Goal: Task Accomplishment & Management: Manage account settings

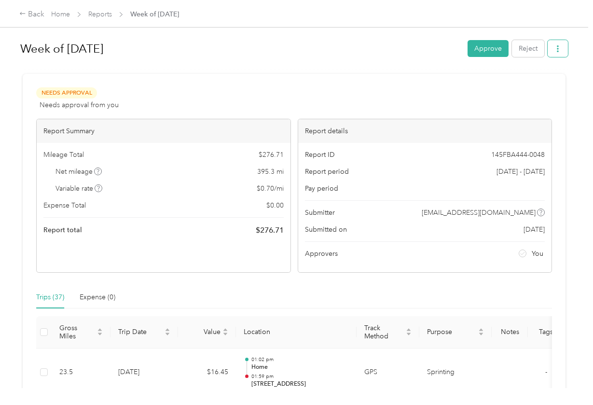
click at [565, 47] on button "button" at bounding box center [558, 48] width 20 height 17
click at [541, 87] on span "Download" at bounding box center [533, 84] width 32 height 10
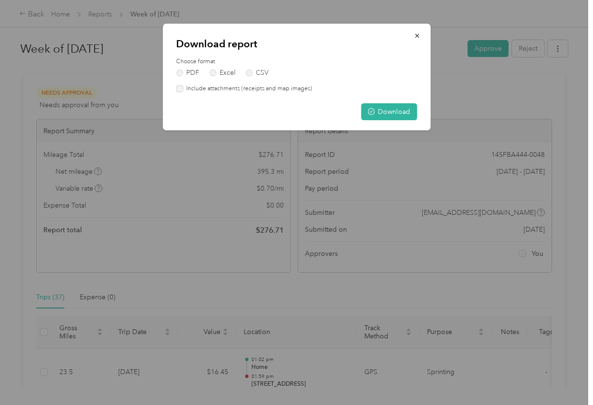
click at [275, 84] on label "Include attachments (receipts and map images)" at bounding box center [247, 88] width 129 height 9
click at [379, 111] on button "Download" at bounding box center [389, 111] width 56 height 17
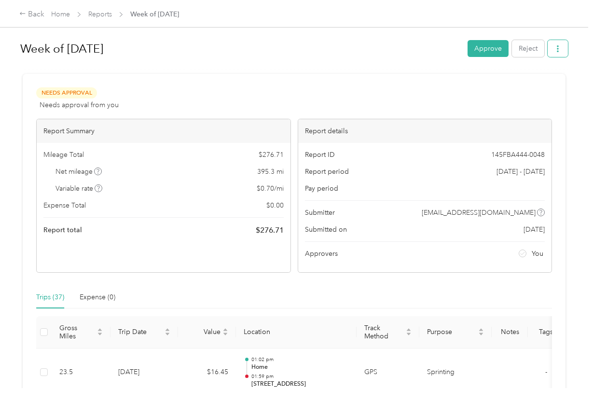
click at [559, 54] on button "button" at bounding box center [558, 48] width 20 height 17
click at [535, 84] on span "Download" at bounding box center [533, 84] width 32 height 10
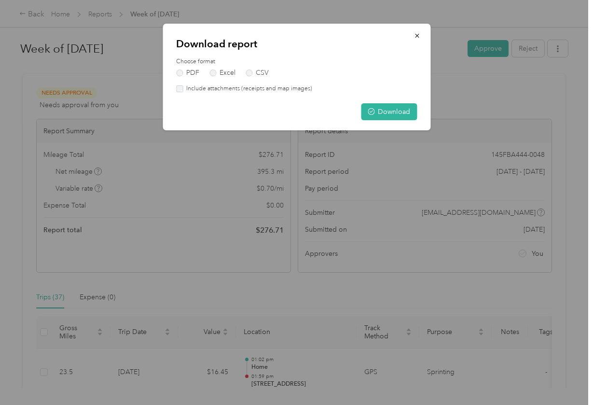
click at [272, 89] on label "Include attachments (receipts and map images)" at bounding box center [247, 88] width 129 height 9
click at [389, 115] on button "Download" at bounding box center [389, 111] width 56 height 17
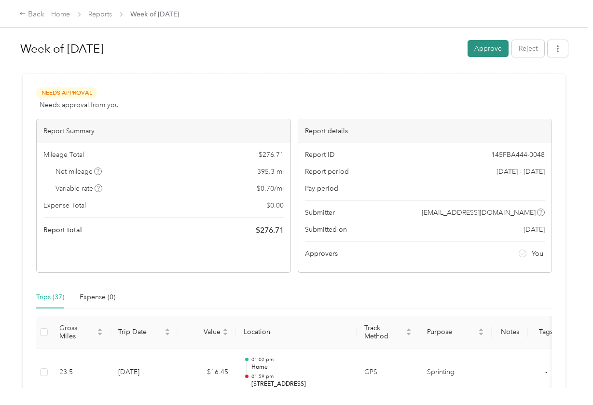
click at [488, 50] on button "Approve" at bounding box center [488, 48] width 41 height 17
click at [588, 267] on div "Week of [DATE] Approve Reject Needs Approval Needs approval from you View activ…" at bounding box center [294, 194] width 588 height 388
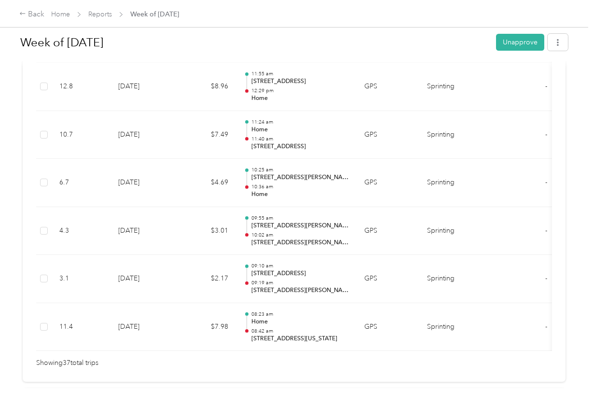
scroll to position [2007, 0]
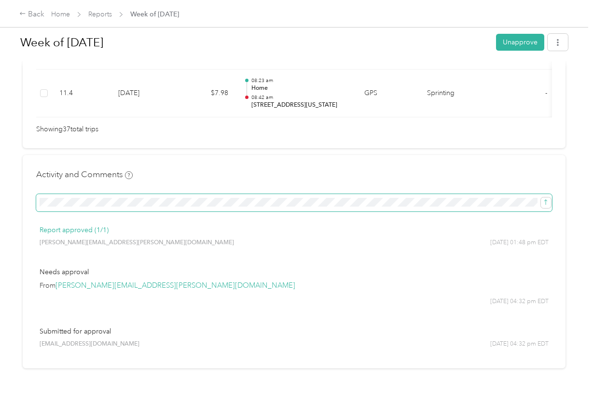
click at [285, 194] on span at bounding box center [294, 202] width 516 height 17
click at [548, 197] on button "submit" at bounding box center [546, 202] width 10 height 11
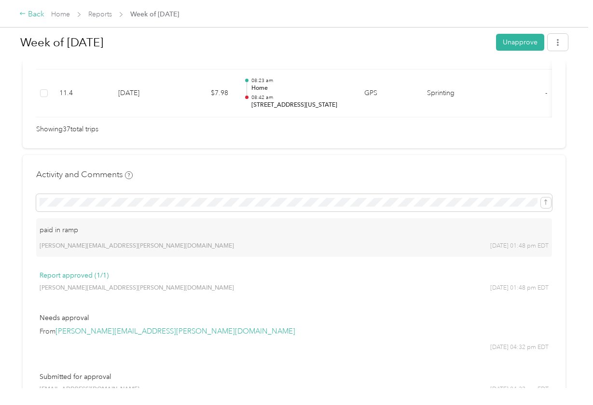
click at [29, 16] on div "Back" at bounding box center [31, 15] width 25 height 12
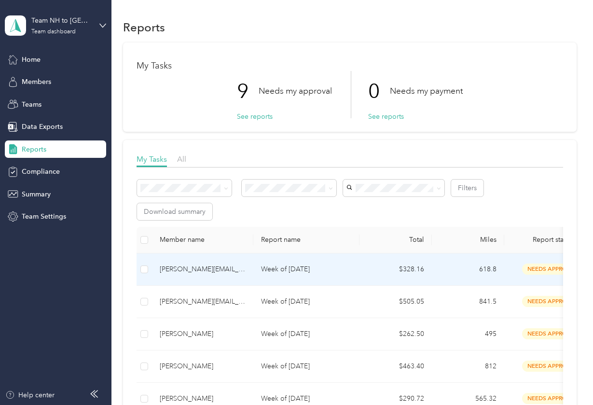
click at [218, 270] on div "[PERSON_NAME][EMAIL_ADDRESS][PERSON_NAME][DOMAIN_NAME]" at bounding box center [203, 269] width 86 height 11
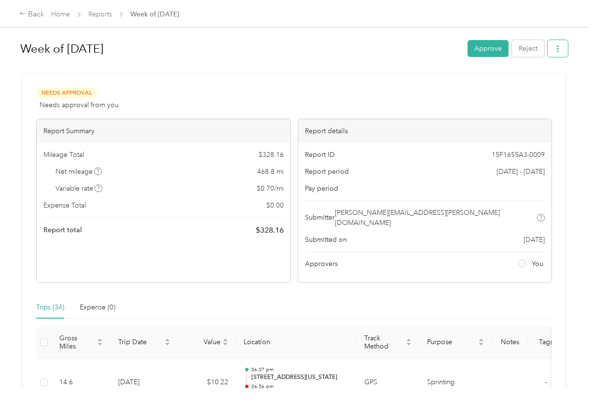
click at [559, 51] on icon "button" at bounding box center [558, 48] width 2 height 7
click at [536, 84] on span "Download" at bounding box center [533, 84] width 32 height 10
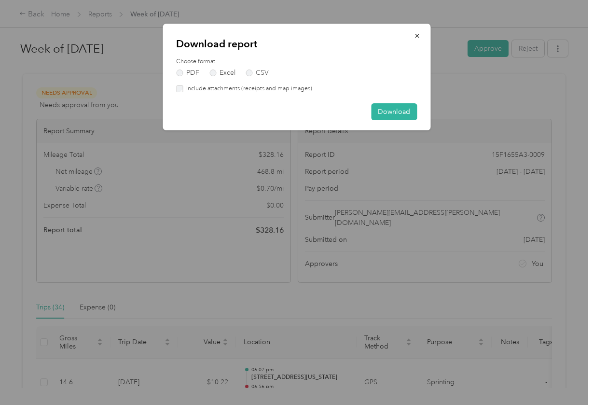
click at [271, 91] on label "Include attachments (receipts and map images)" at bounding box center [247, 88] width 129 height 9
click at [381, 111] on button "Download" at bounding box center [394, 111] width 46 height 17
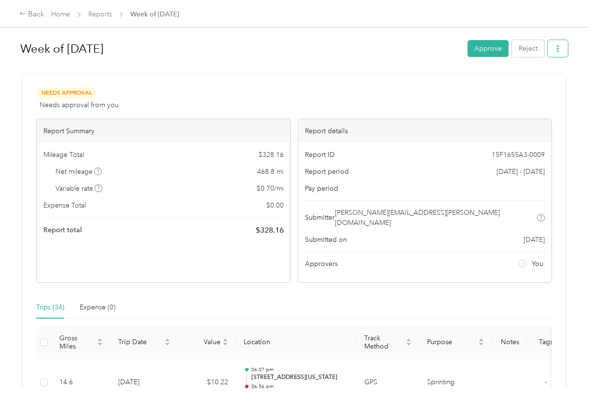
click at [563, 53] on button "button" at bounding box center [558, 48] width 20 height 17
click at [524, 90] on li "Download" at bounding box center [535, 84] width 71 height 17
click at [527, 86] on span "Download" at bounding box center [533, 84] width 32 height 10
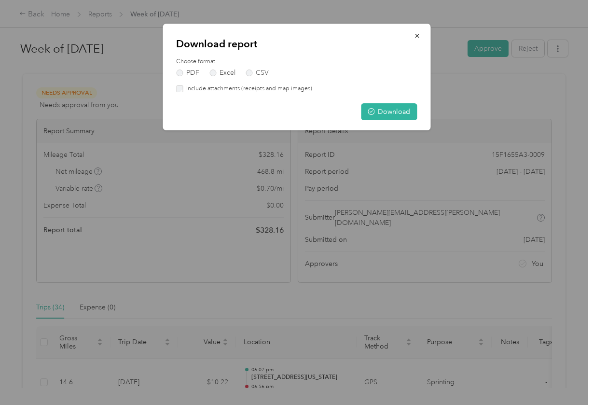
click at [224, 87] on label "Include attachments (receipts and map images)" at bounding box center [247, 88] width 129 height 9
click at [364, 105] on button "Download" at bounding box center [389, 111] width 56 height 17
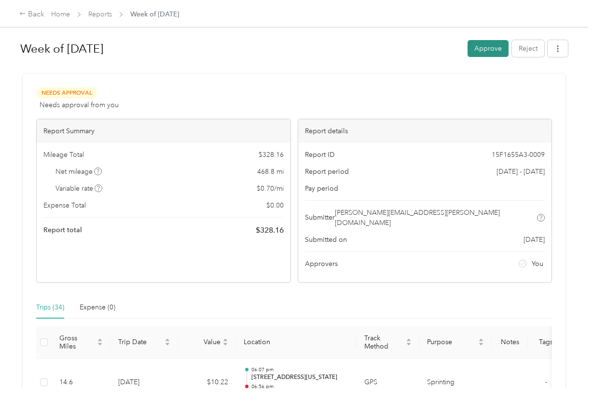
click at [482, 54] on button "Approve" at bounding box center [488, 48] width 41 height 17
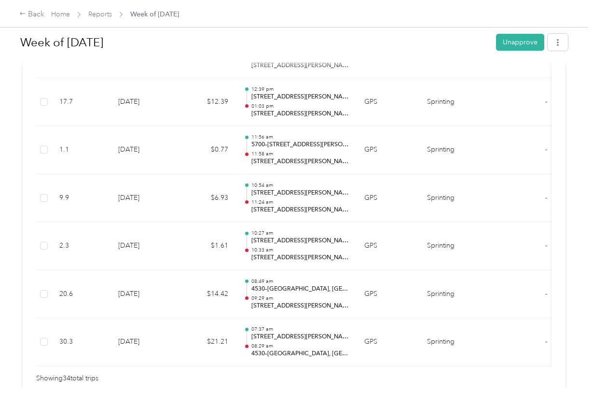
scroll to position [1708, 0]
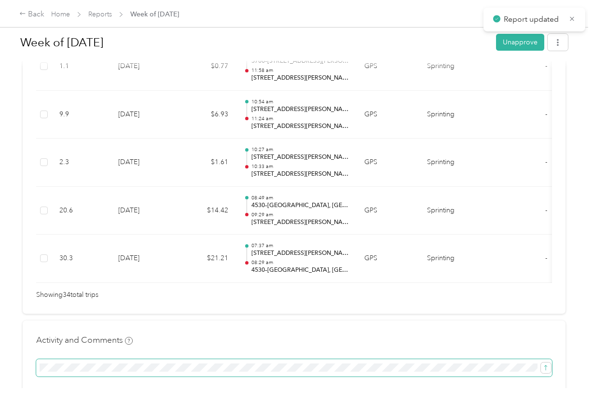
click at [425, 359] on span at bounding box center [294, 367] width 516 height 17
click at [547, 364] on icon "submit" at bounding box center [545, 367] width 7 height 7
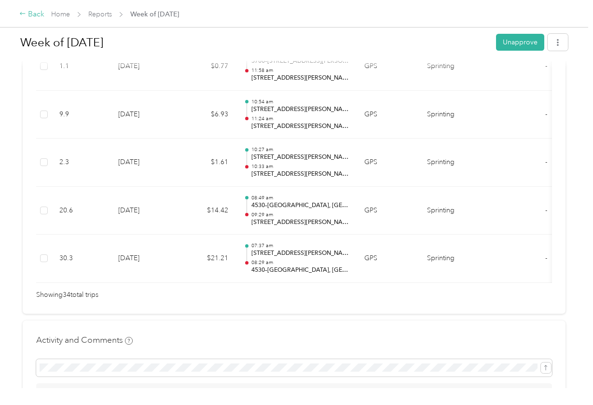
click at [31, 14] on div "Back" at bounding box center [31, 15] width 25 height 12
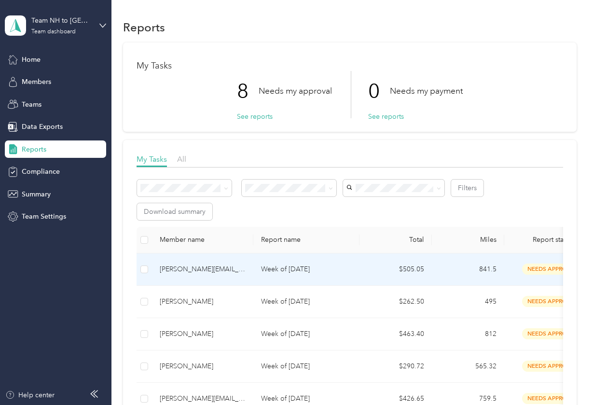
click at [223, 265] on div "[PERSON_NAME][EMAIL_ADDRESS][DOMAIN_NAME]" at bounding box center [203, 269] width 86 height 11
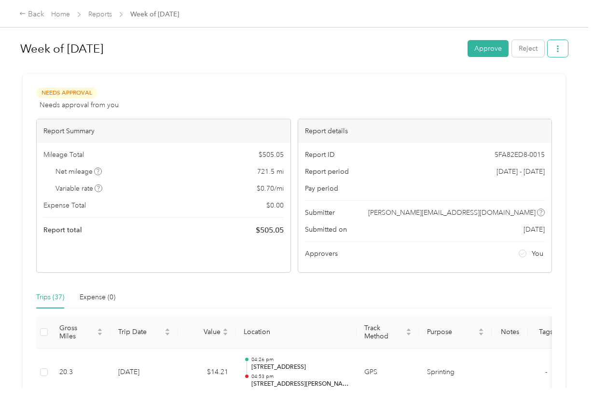
click at [562, 55] on button "button" at bounding box center [558, 48] width 20 height 17
click at [545, 79] on span "Download" at bounding box center [533, 84] width 32 height 10
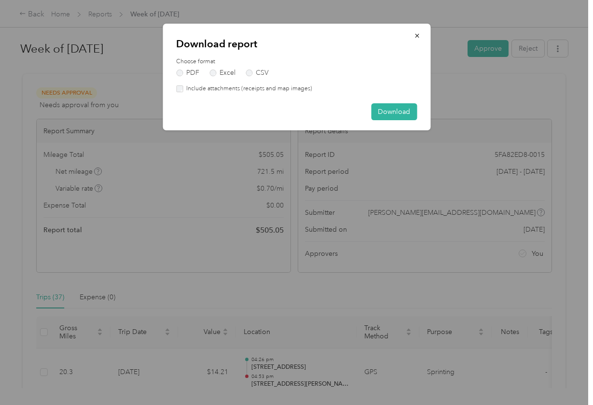
click at [291, 85] on label "Include attachments (receipts and map images)" at bounding box center [247, 88] width 129 height 9
click at [397, 113] on button "Download" at bounding box center [394, 111] width 46 height 17
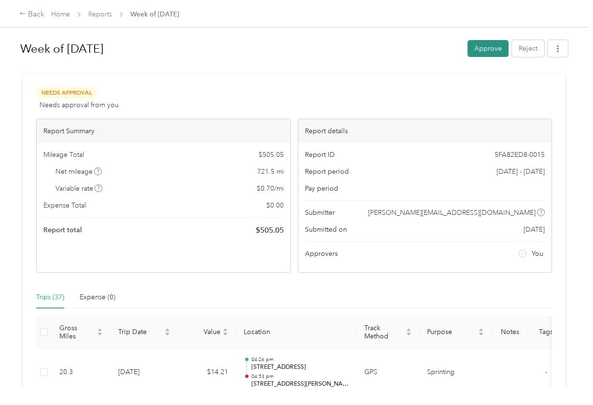
click at [488, 51] on button "Approve" at bounding box center [488, 48] width 41 height 17
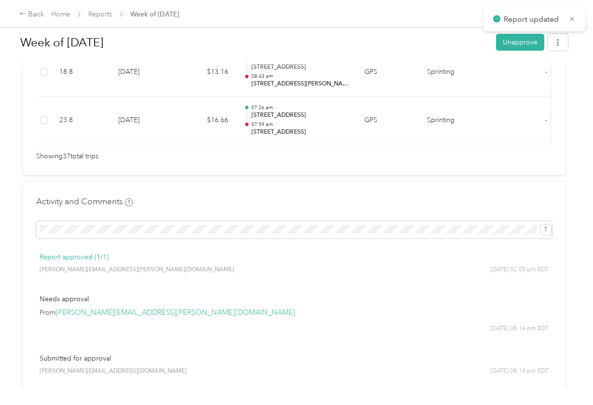
scroll to position [2002, 0]
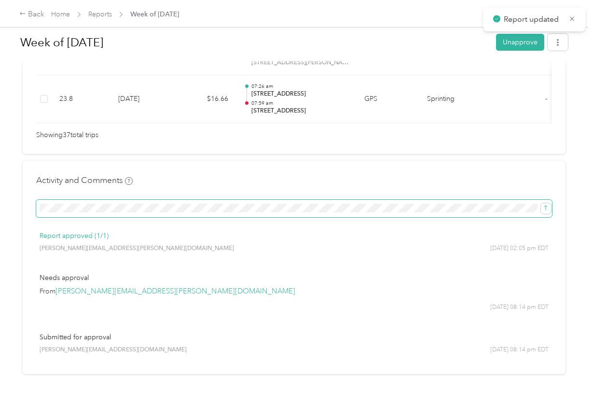
click at [295, 200] on span at bounding box center [294, 208] width 516 height 17
click at [544, 203] on button "submit" at bounding box center [546, 208] width 10 height 11
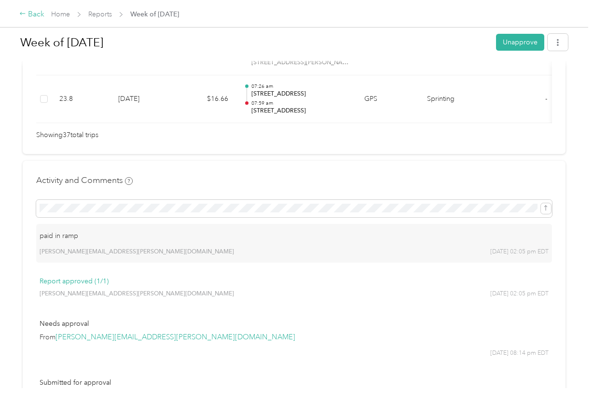
click at [25, 14] on icon at bounding box center [22, 13] width 7 height 7
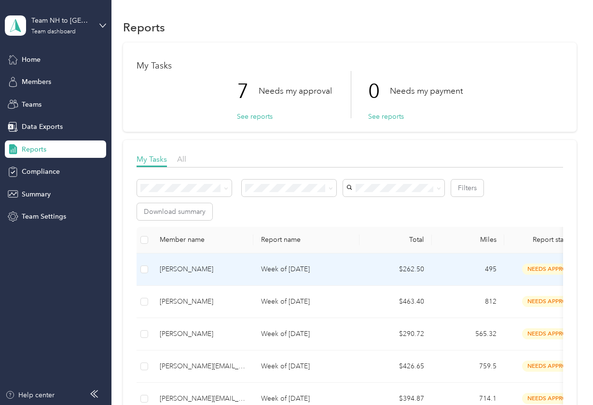
click at [219, 268] on div "[PERSON_NAME]" at bounding box center [203, 269] width 86 height 11
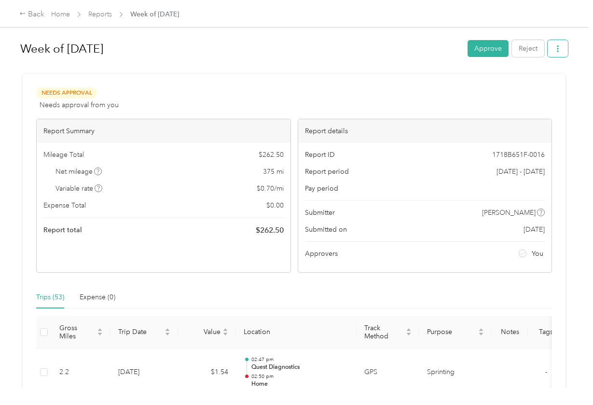
click at [561, 52] on icon "button" at bounding box center [557, 48] width 7 height 7
click at [551, 84] on div "Download" at bounding box center [535, 84] width 57 height 10
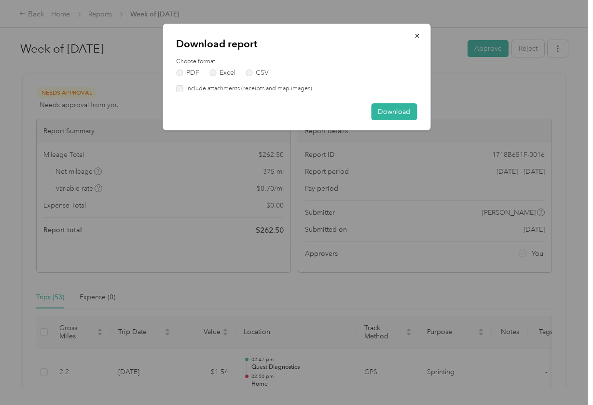
click at [282, 88] on label "Include attachments (receipts and map images)" at bounding box center [247, 88] width 129 height 9
click at [381, 108] on button "Download" at bounding box center [394, 111] width 46 height 17
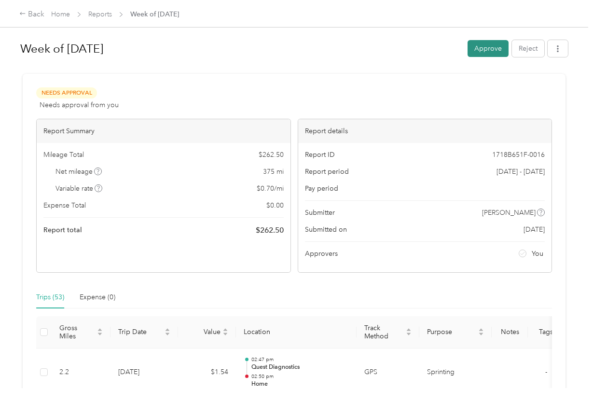
click at [483, 53] on button "Approve" at bounding box center [488, 48] width 41 height 17
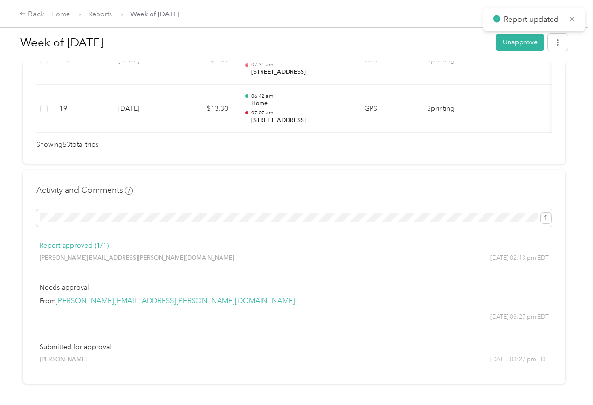
scroll to position [2768, 0]
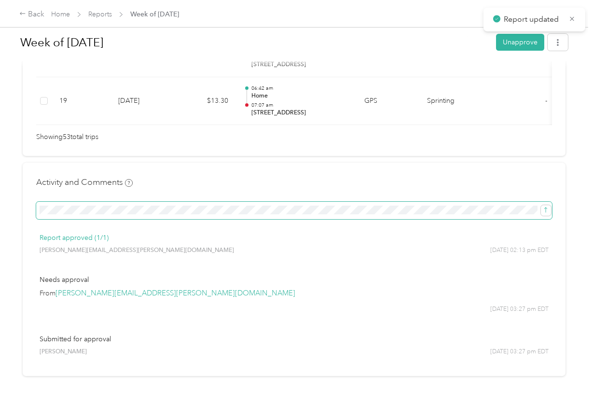
click at [275, 202] on span at bounding box center [294, 210] width 516 height 17
click at [548, 207] on icon "submit" at bounding box center [545, 210] width 7 height 7
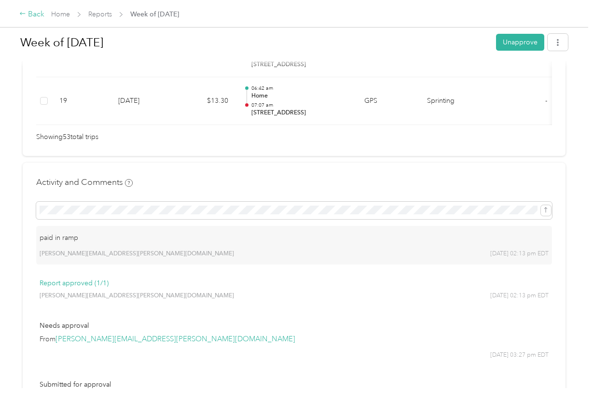
click at [30, 14] on div "Back" at bounding box center [31, 15] width 25 height 12
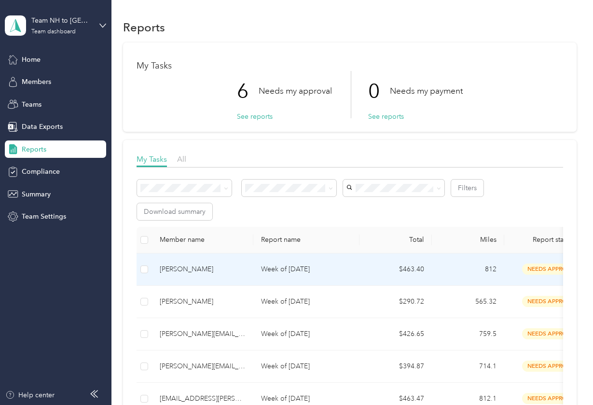
click at [207, 274] on td "[PERSON_NAME]" at bounding box center [202, 269] width 101 height 32
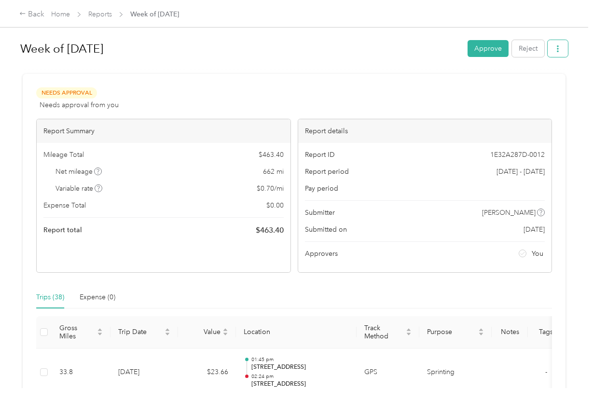
click at [559, 52] on icon "button" at bounding box center [557, 48] width 7 height 7
click at [537, 78] on li "Download" at bounding box center [535, 84] width 71 height 17
click at [515, 82] on div "Download" at bounding box center [535, 84] width 57 height 10
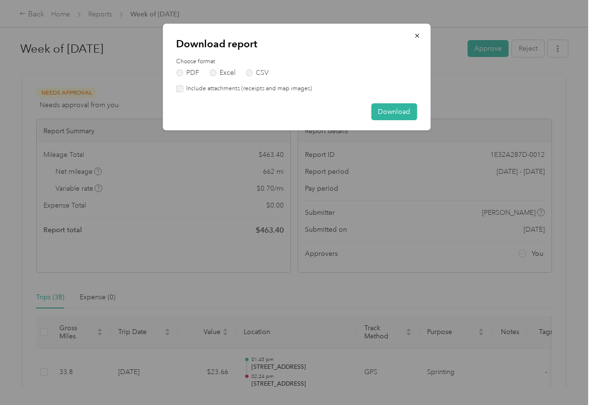
click at [286, 89] on label "Include attachments (receipts and map images)" at bounding box center [247, 88] width 129 height 9
click at [390, 113] on button "Download" at bounding box center [394, 111] width 46 height 17
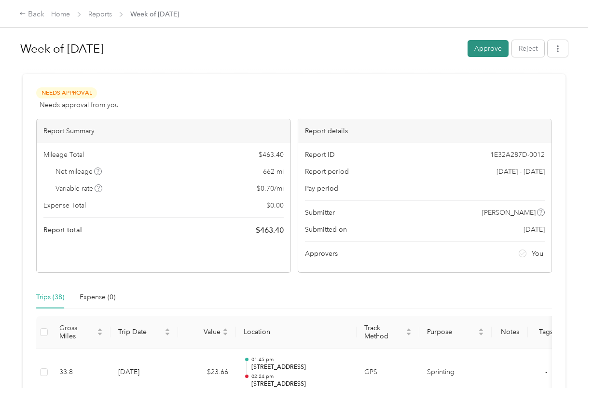
click at [475, 51] on button "Approve" at bounding box center [488, 48] width 41 height 17
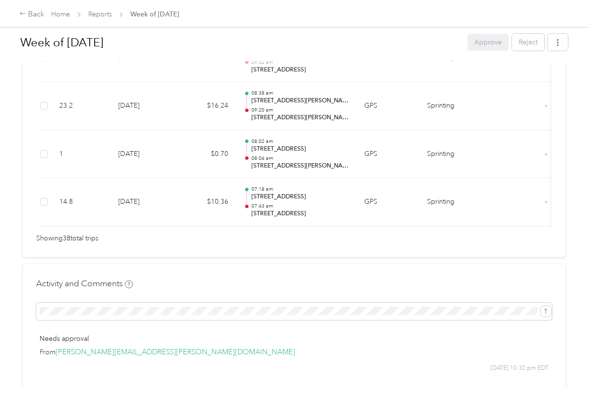
scroll to position [1955, 0]
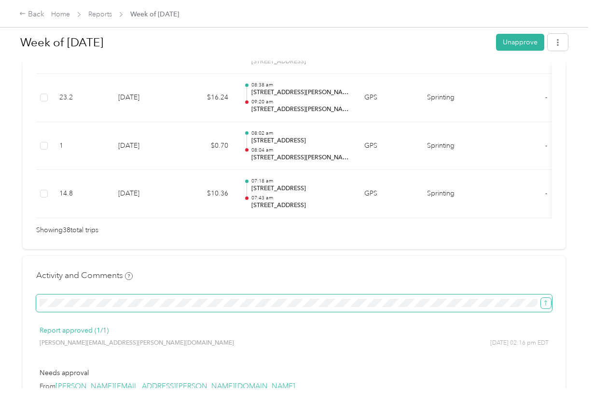
click at [548, 298] on button "submit" at bounding box center [546, 303] width 10 height 11
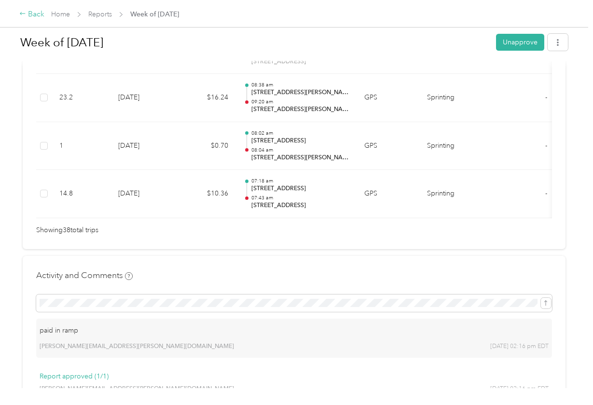
click at [27, 14] on div "Back" at bounding box center [31, 15] width 25 height 12
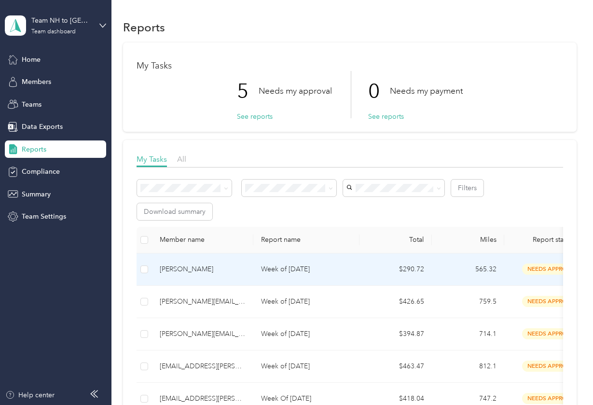
click at [211, 268] on div "[PERSON_NAME]" at bounding box center [203, 269] width 86 height 11
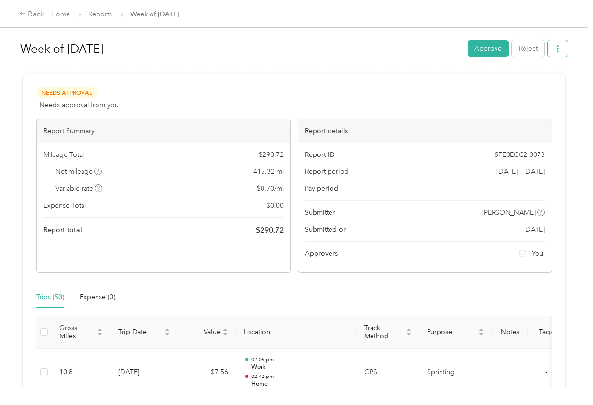
click at [558, 49] on icon "button" at bounding box center [557, 48] width 7 height 7
click at [536, 89] on li "Download" at bounding box center [535, 84] width 71 height 17
click at [512, 84] on icon at bounding box center [510, 84] width 7 height 7
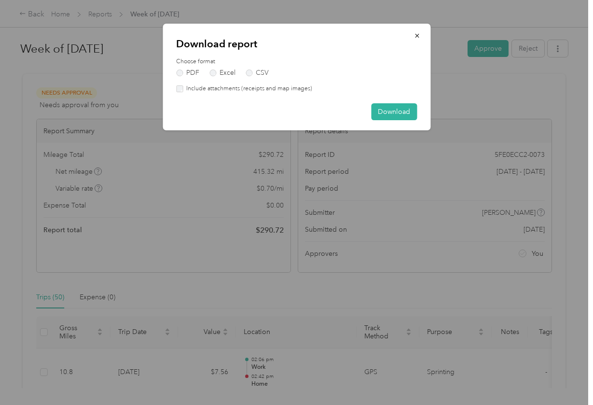
click at [290, 89] on label "Include attachments (receipts and map images)" at bounding box center [247, 88] width 129 height 9
click at [393, 113] on button "Download" at bounding box center [394, 111] width 46 height 17
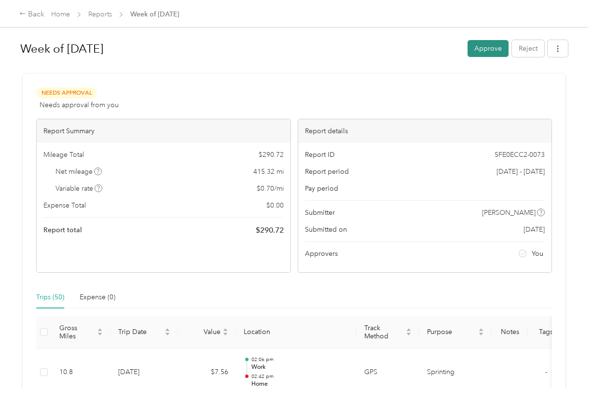
click at [483, 48] on button "Approve" at bounding box center [488, 48] width 41 height 17
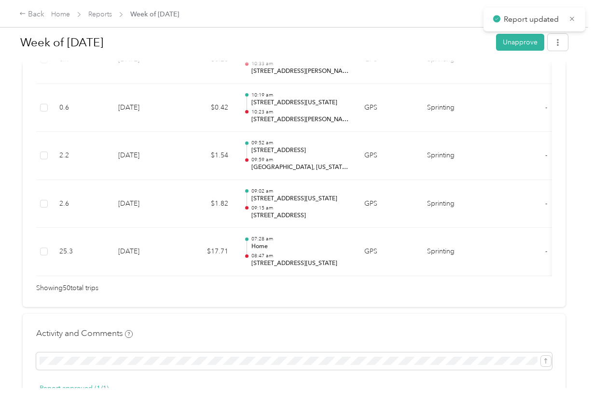
scroll to position [2503, 0]
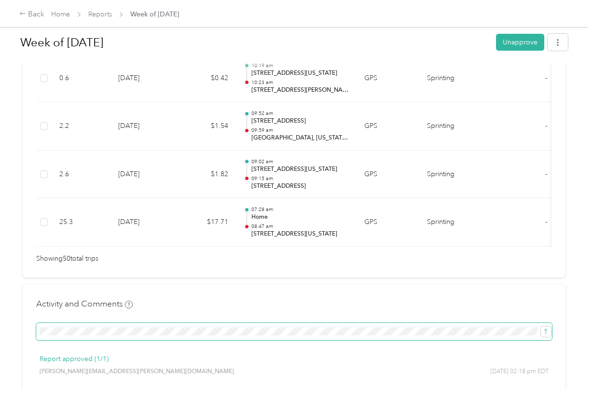
click at [437, 323] on span at bounding box center [294, 331] width 516 height 17
click at [542, 327] on span "submit" at bounding box center [545, 331] width 7 height 8
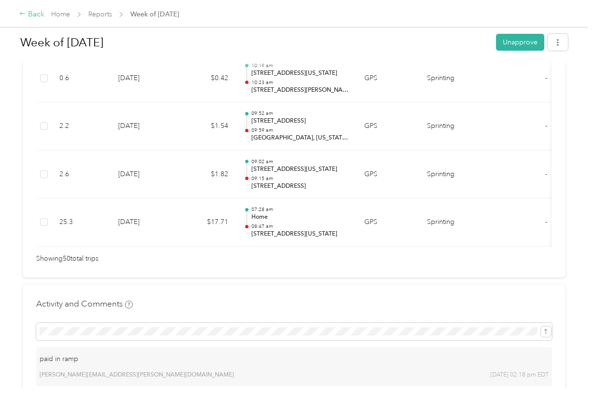
click at [33, 16] on div "Back" at bounding box center [31, 15] width 25 height 12
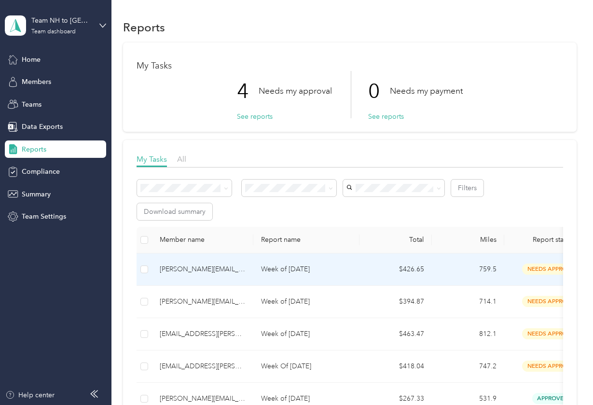
click at [221, 265] on div "[PERSON_NAME][EMAIL_ADDRESS][PERSON_NAME][DOMAIN_NAME]" at bounding box center [203, 269] width 86 height 11
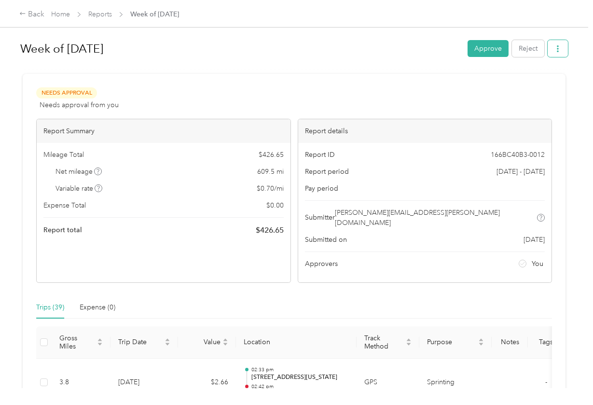
click at [561, 50] on icon "button" at bounding box center [557, 48] width 7 height 7
click at [527, 84] on span "Download" at bounding box center [533, 84] width 32 height 10
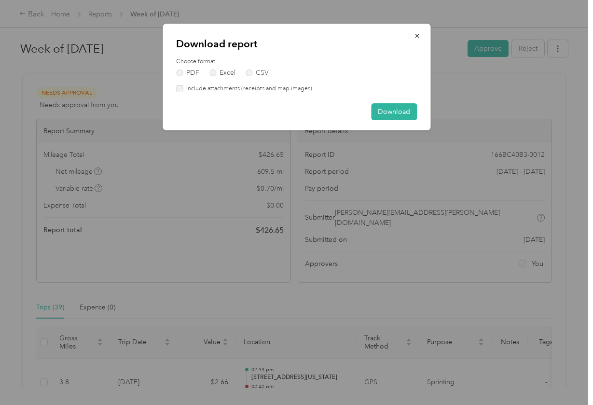
click at [258, 88] on label "Include attachments (receipts and map images)" at bounding box center [247, 88] width 129 height 9
click at [392, 111] on button "Download" at bounding box center [394, 111] width 46 height 17
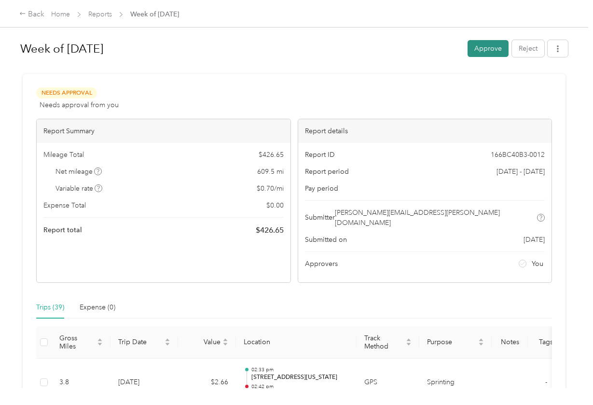
click at [496, 48] on button "Approve" at bounding box center [488, 48] width 41 height 17
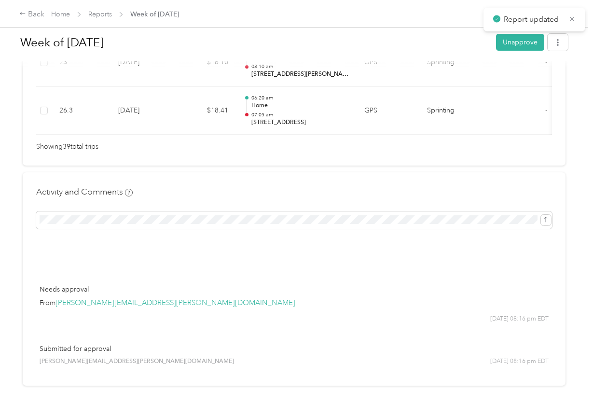
scroll to position [2103, 0]
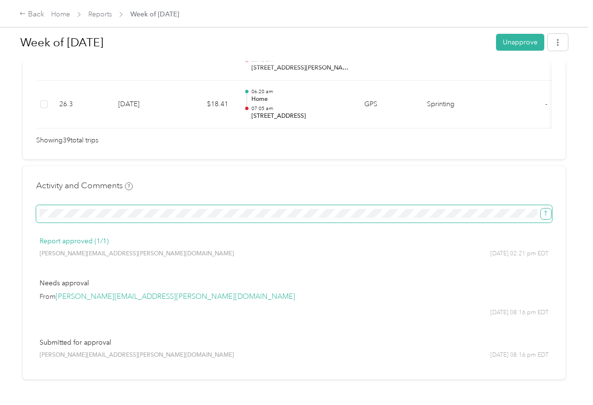
click at [551, 208] on button "submit" at bounding box center [546, 213] width 10 height 11
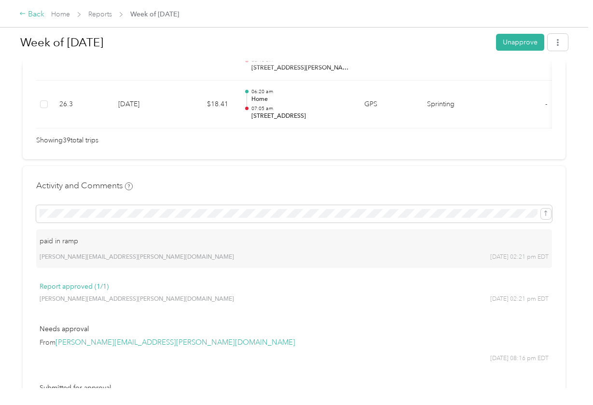
click at [27, 14] on div "Back" at bounding box center [31, 15] width 25 height 12
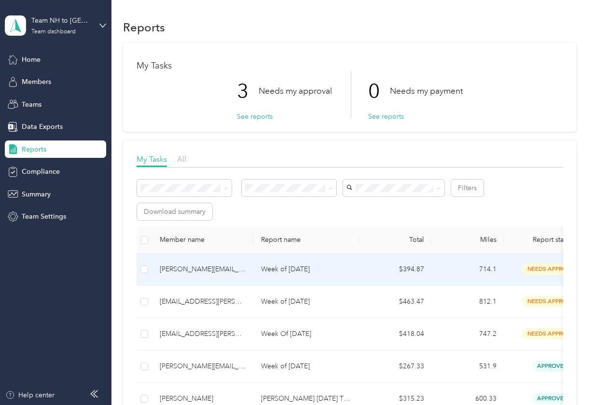
click at [210, 276] on td "[PERSON_NAME][EMAIL_ADDRESS][DOMAIN_NAME]" at bounding box center [202, 269] width 101 height 32
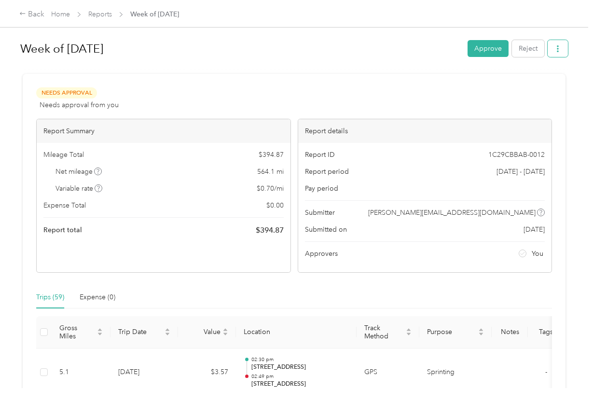
click at [559, 49] on icon "button" at bounding box center [558, 48] width 2 height 7
click at [521, 86] on span "Download" at bounding box center [533, 84] width 32 height 10
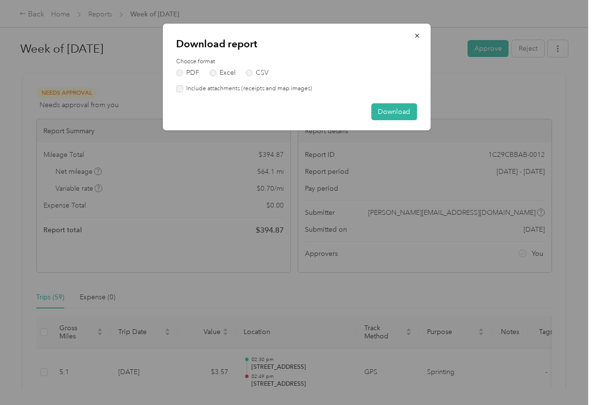
click at [287, 90] on label "Include attachments (receipts and map images)" at bounding box center [247, 88] width 129 height 9
click at [386, 111] on button "Download" at bounding box center [394, 111] width 46 height 17
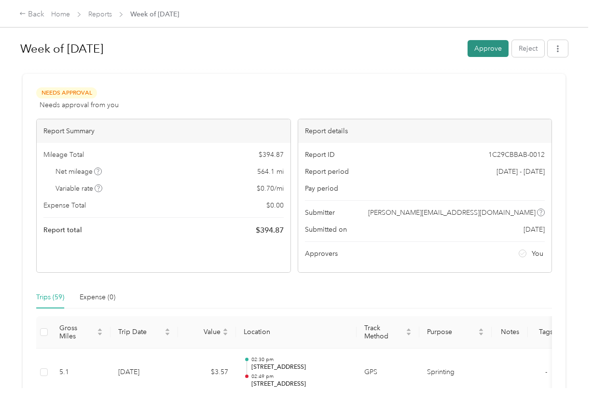
click at [503, 53] on button "Approve" at bounding box center [488, 48] width 41 height 17
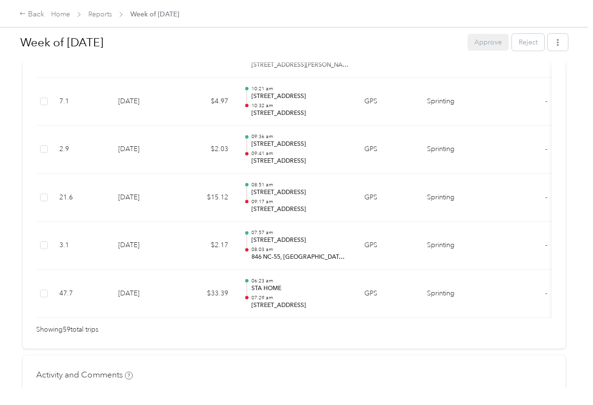
scroll to position [2897, 0]
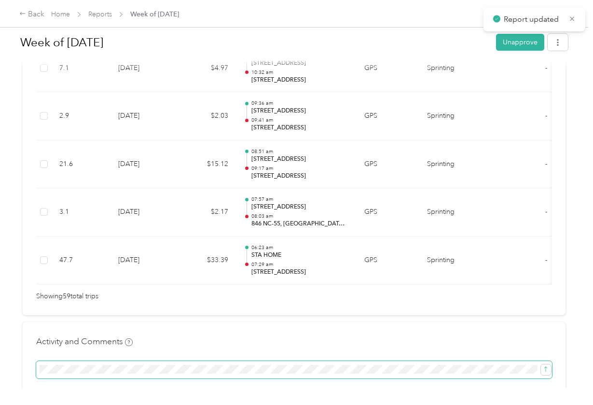
click at [358, 361] on span at bounding box center [294, 369] width 516 height 17
click at [545, 366] on icon "submit" at bounding box center [545, 369] width 7 height 7
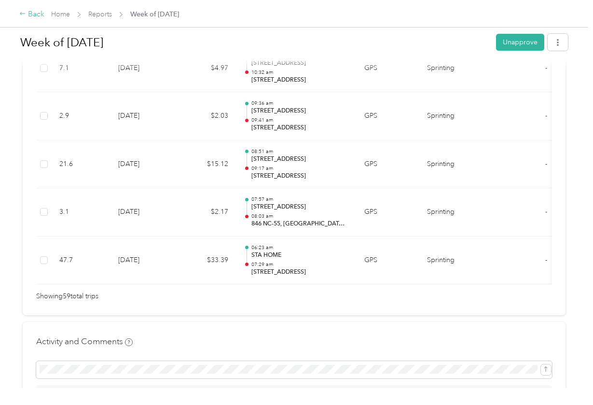
click at [32, 19] on div "Back" at bounding box center [31, 15] width 25 height 12
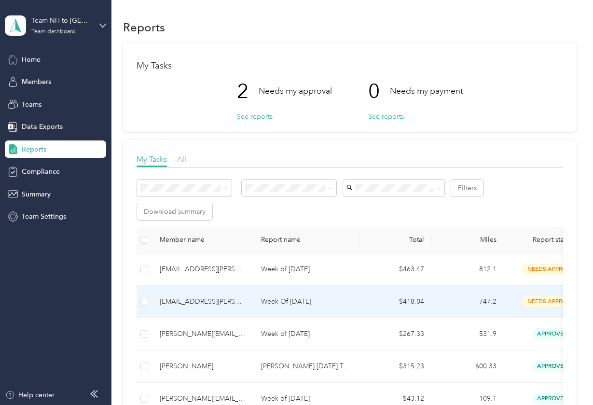
click at [211, 304] on div "[EMAIL_ADDRESS][PERSON_NAME][DOMAIN_NAME]" at bounding box center [203, 301] width 86 height 11
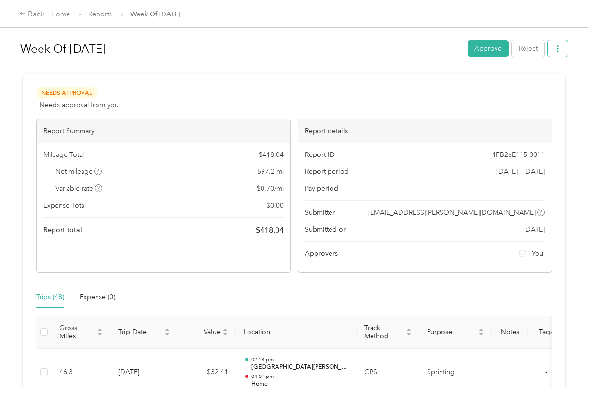
click at [561, 51] on icon "button" at bounding box center [557, 48] width 7 height 7
click at [532, 83] on span "Download" at bounding box center [533, 84] width 32 height 10
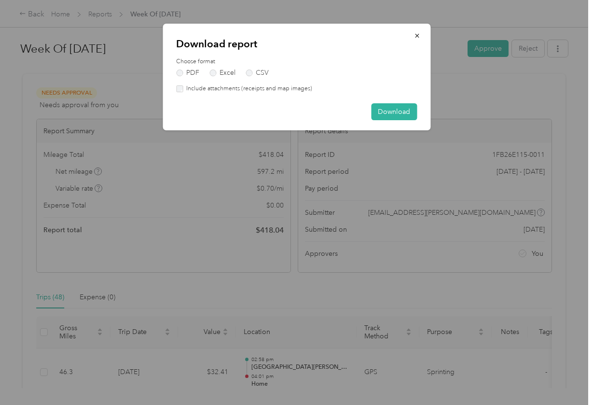
click at [290, 89] on label "Include attachments (receipts and map images)" at bounding box center [247, 88] width 129 height 9
click at [407, 112] on button "Download" at bounding box center [394, 111] width 46 height 17
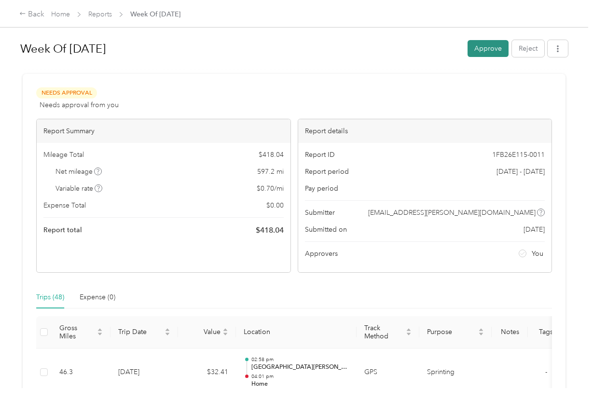
click at [489, 48] on button "Approve" at bounding box center [488, 48] width 41 height 17
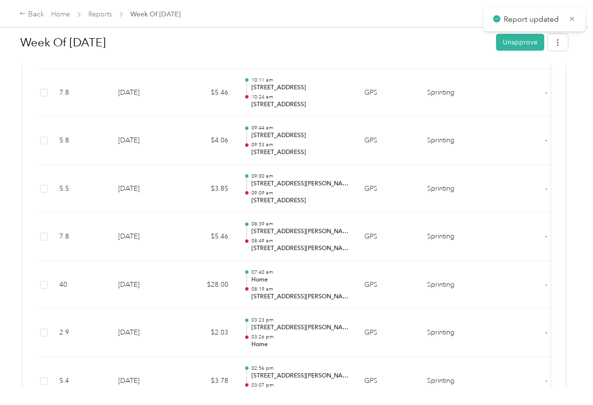
scroll to position [2531, 0]
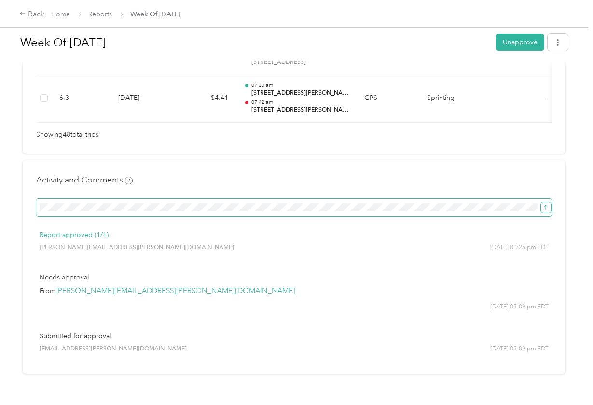
click at [546, 205] on icon "submit" at bounding box center [545, 207] width 3 height 5
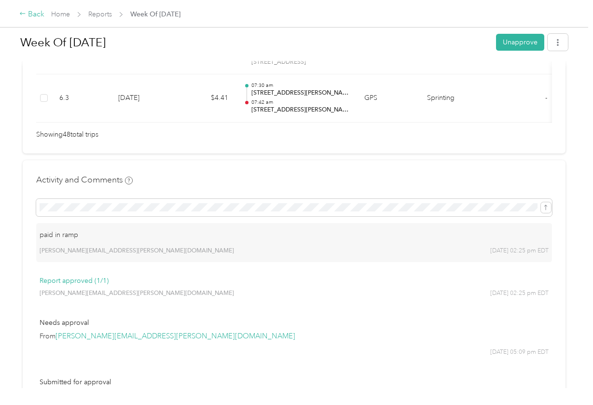
click at [29, 18] on div "Back" at bounding box center [31, 15] width 25 height 12
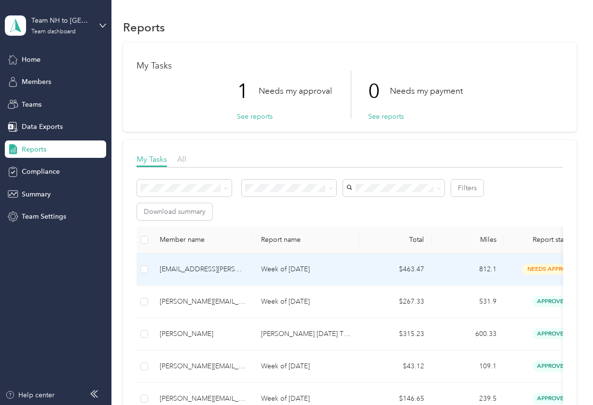
click at [391, 273] on td "$463.47" at bounding box center [396, 269] width 72 height 32
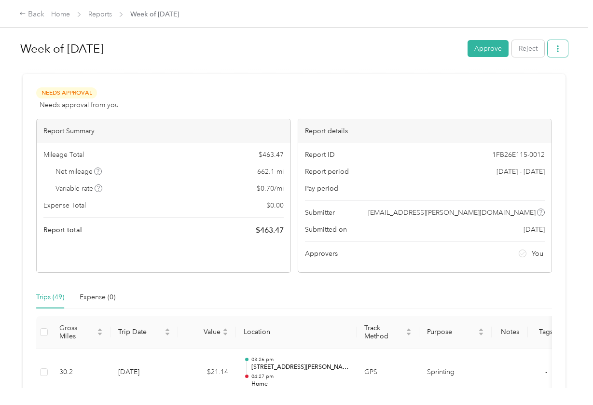
click at [561, 50] on icon "button" at bounding box center [557, 48] width 7 height 7
click at [532, 84] on span "Download" at bounding box center [533, 84] width 32 height 10
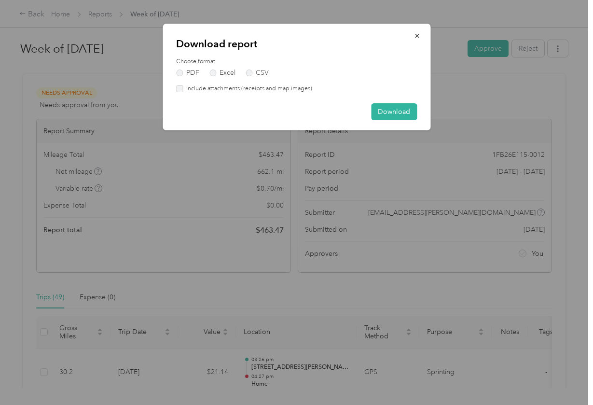
click at [304, 92] on label "Include attachments (receipts and map images)" at bounding box center [247, 88] width 129 height 9
click at [399, 114] on button "Download" at bounding box center [394, 111] width 46 height 17
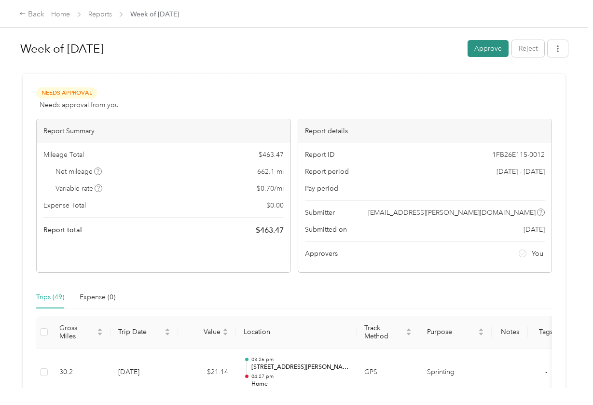
click at [494, 53] on button "Approve" at bounding box center [488, 48] width 41 height 17
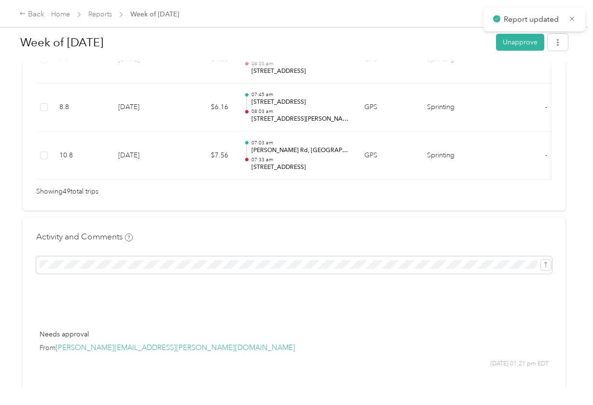
scroll to position [2578, 0]
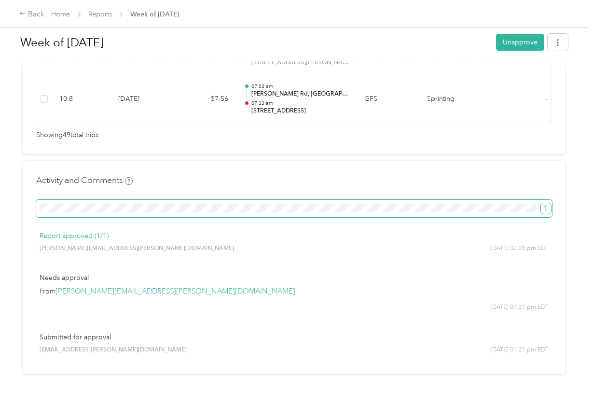
click at [546, 206] on icon "submit" at bounding box center [545, 208] width 3 height 5
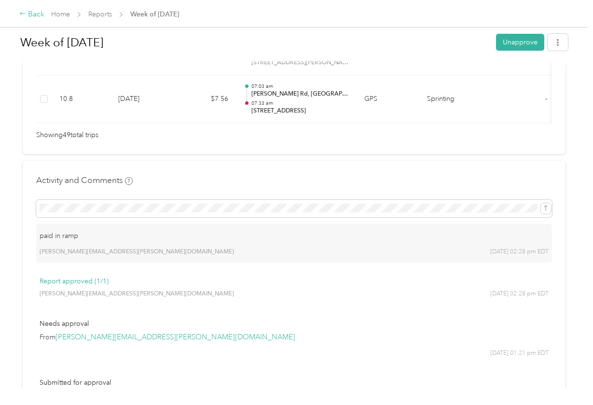
click at [30, 10] on div "Back" at bounding box center [31, 15] width 25 height 12
